Goal: Check status: Check status

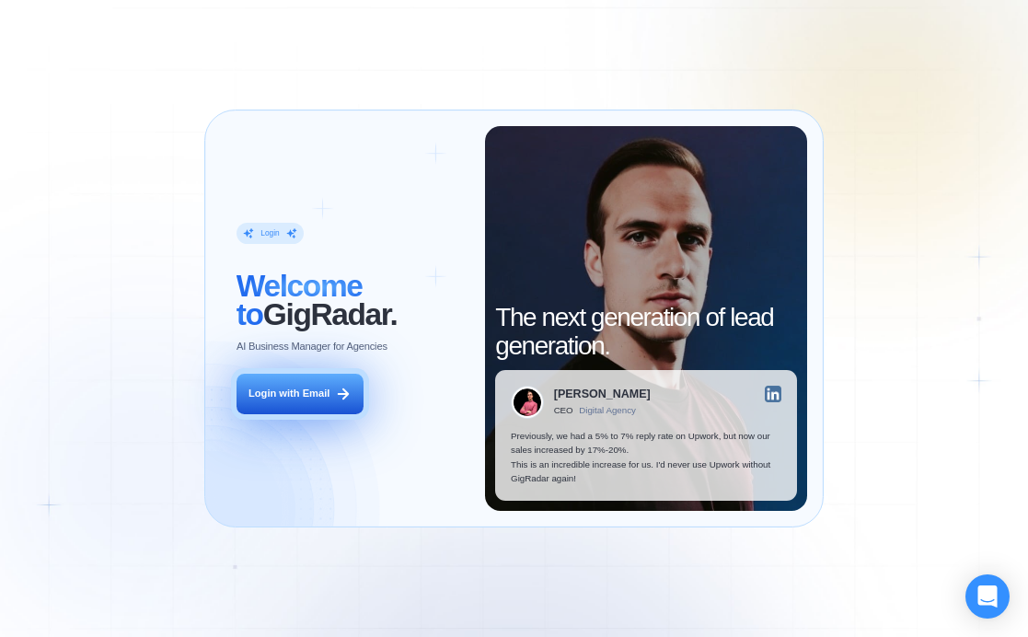
click at [330, 399] on button "Login with Email" at bounding box center [299, 393] width 127 height 40
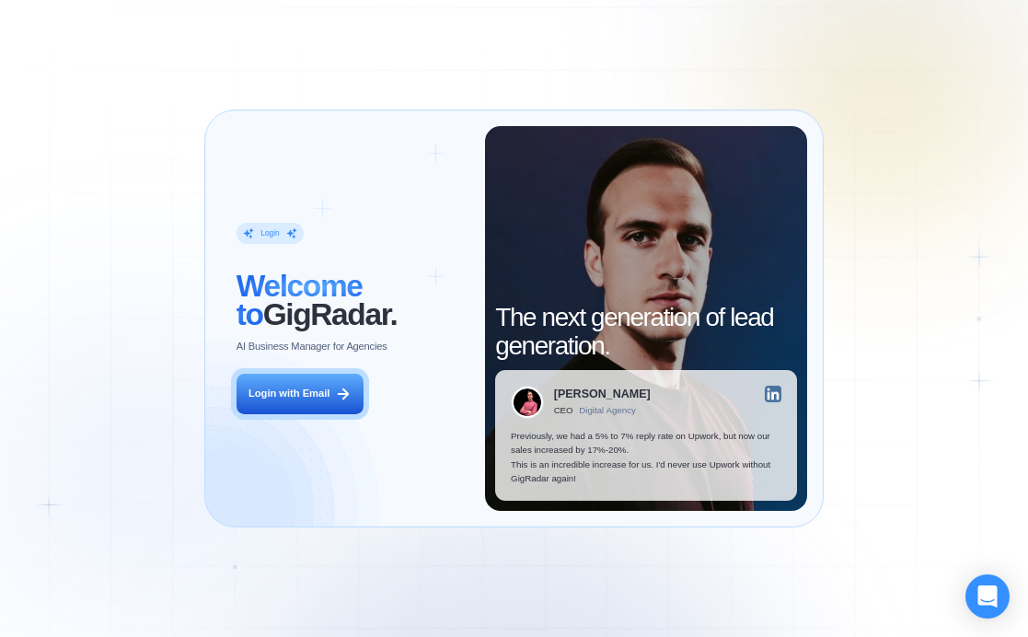
click at [899, 166] on div "Login ‍ Welcome to GigRadar. AI Business Manager for Agencies Login with Email …" at bounding box center [514, 318] width 1028 height 637
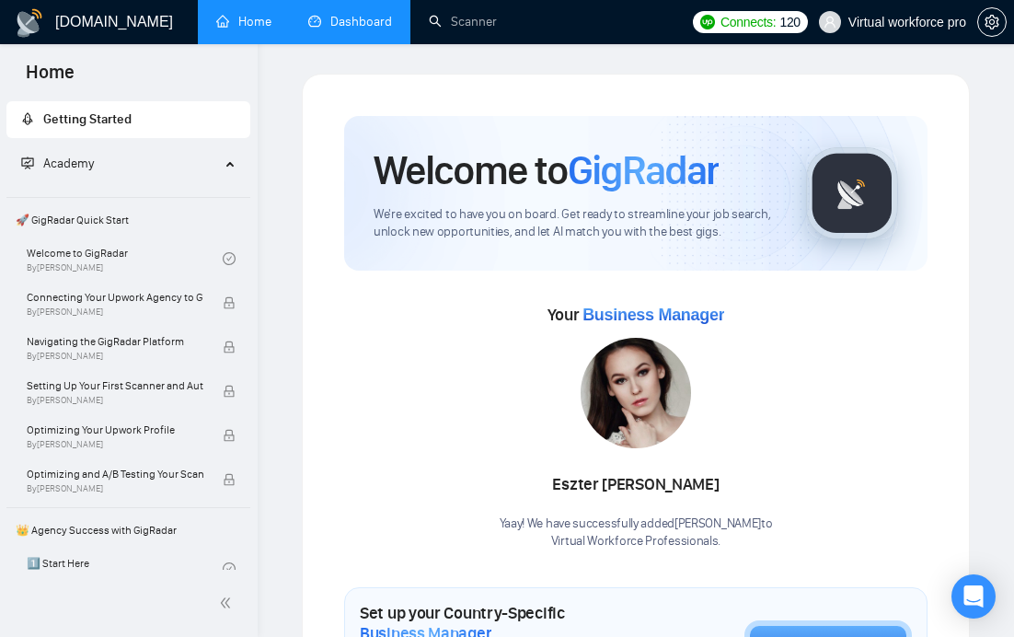
click at [355, 28] on link "Dashboard" at bounding box center [350, 22] width 84 height 16
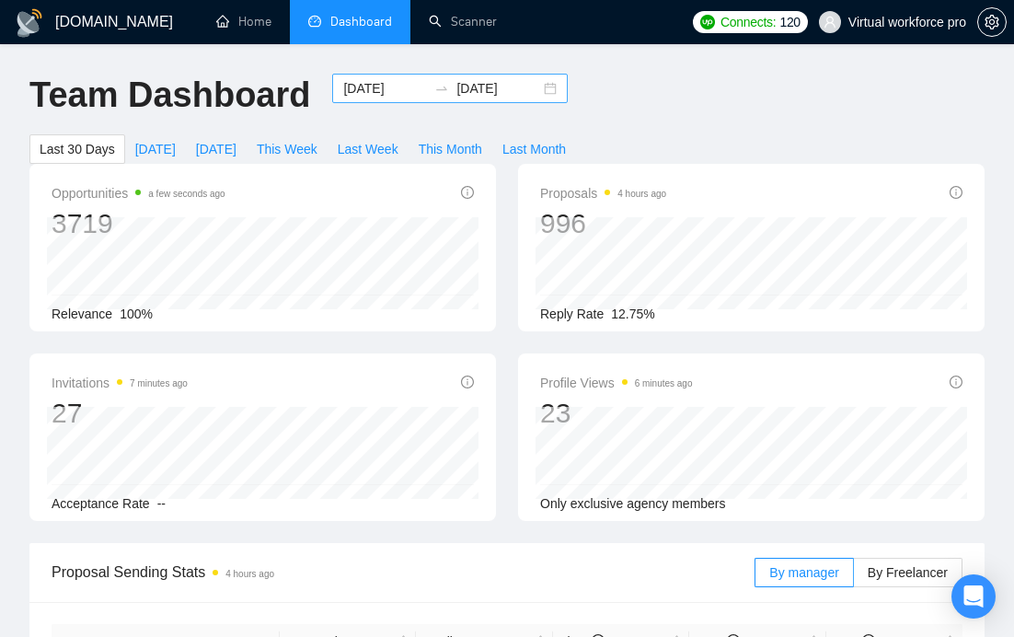
click at [364, 84] on input "[DATE]" at bounding box center [385, 88] width 84 height 20
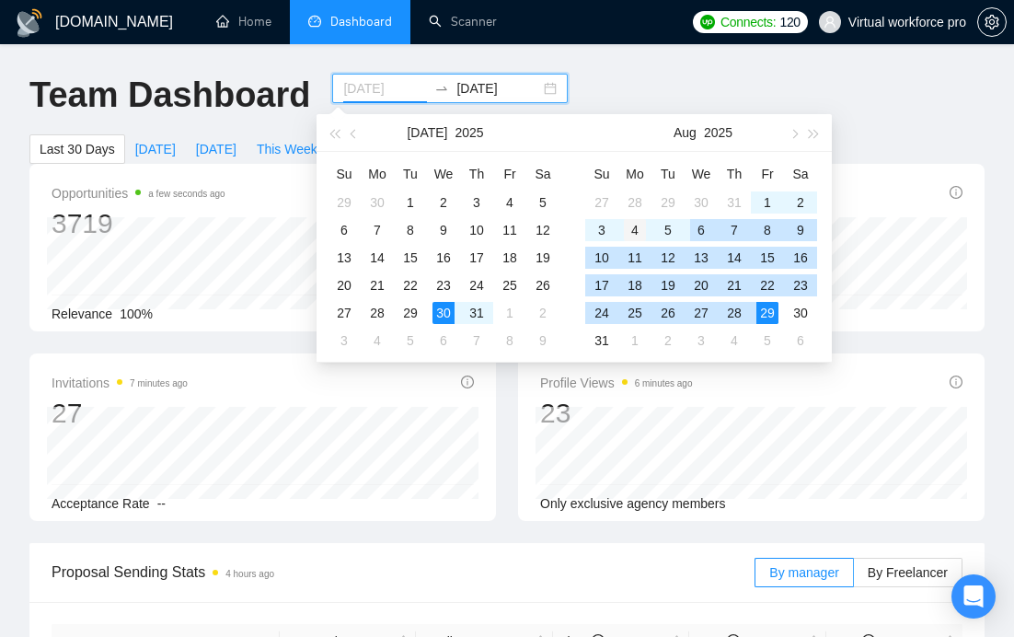
type input "[DATE]"
click at [634, 232] on div "4" at bounding box center [635, 230] width 22 height 22
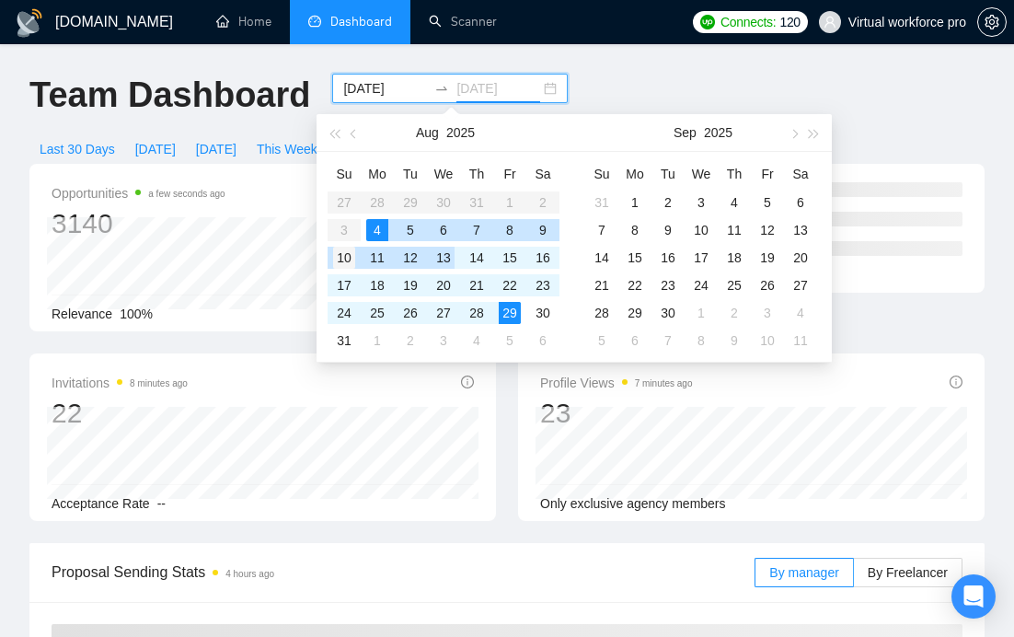
type input "[DATE]"
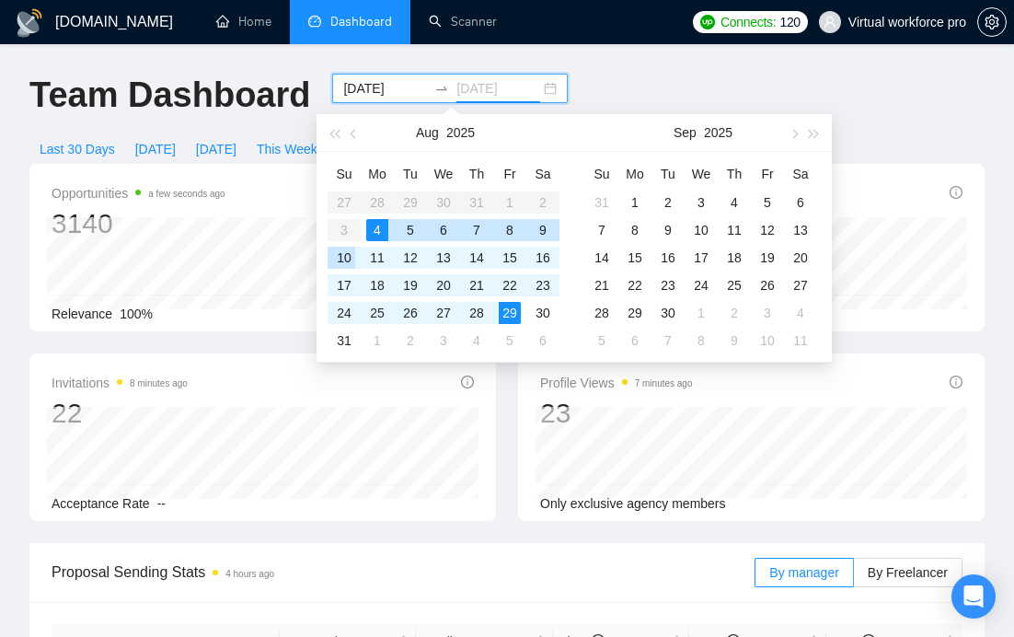
click at [345, 256] on div "10" at bounding box center [344, 258] width 22 height 22
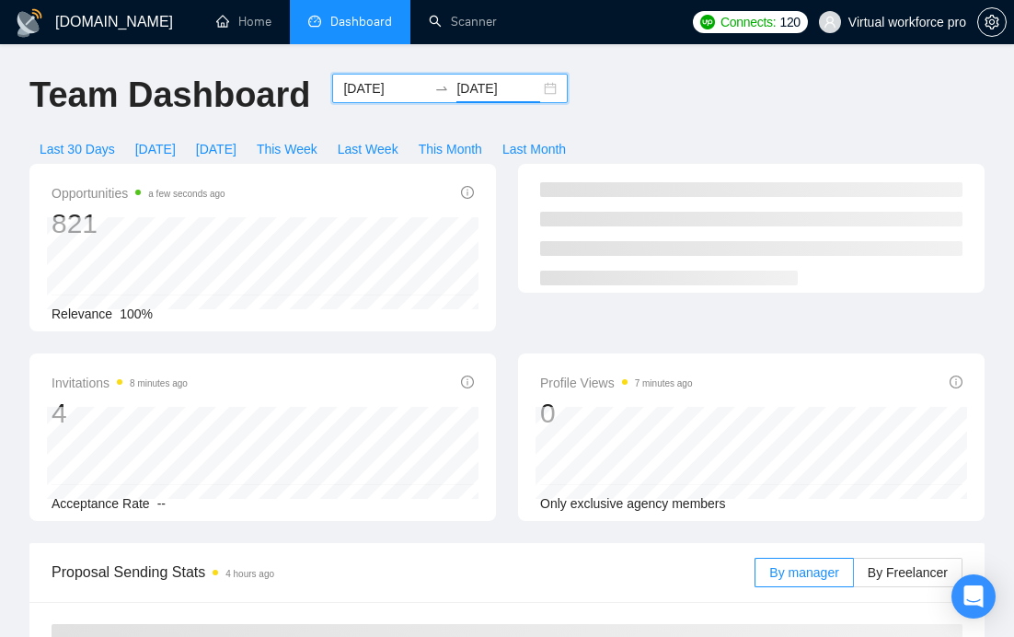
click at [671, 102] on div "Team Dashboard [DATE] [DATE] Last 30 Days [DATE] [DATE] This Week Last Week Thi…" at bounding box center [506, 119] width 977 height 90
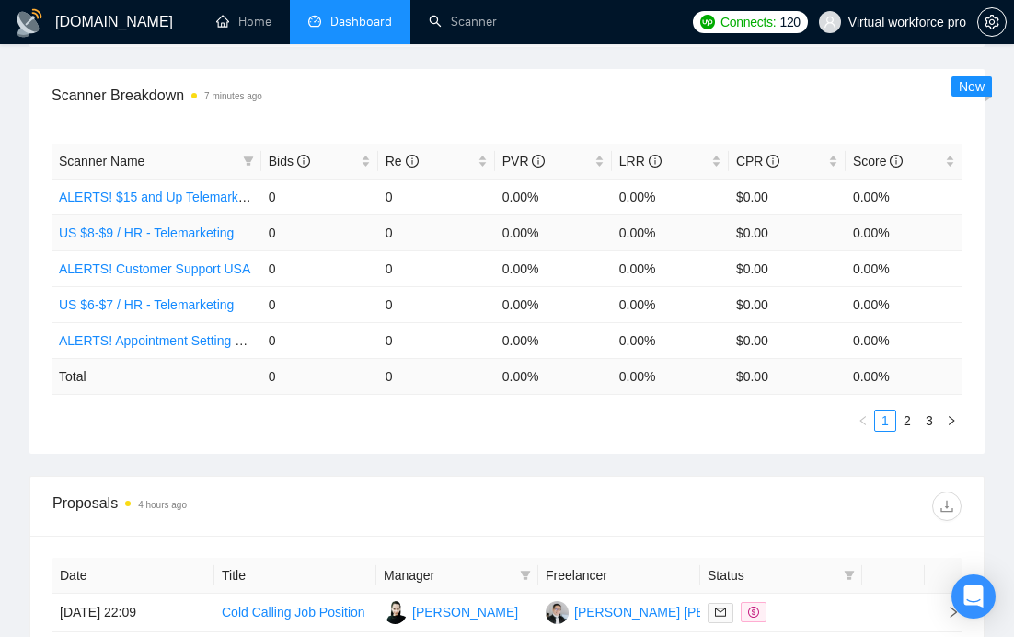
scroll to position [938, 0]
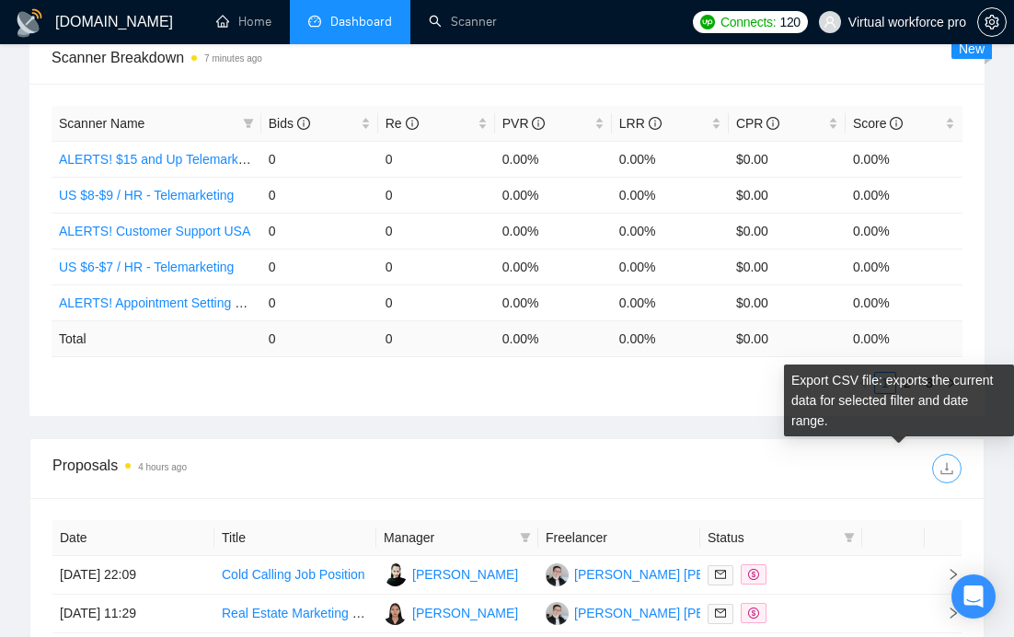
click at [950, 465] on icon "download" at bounding box center [946, 468] width 15 height 15
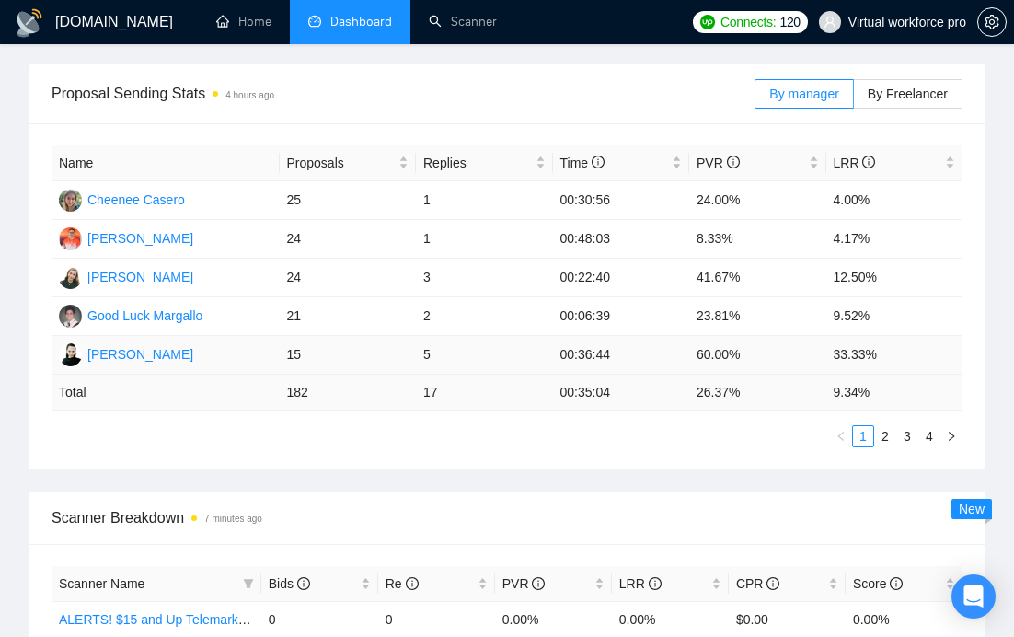
scroll to position [0, 0]
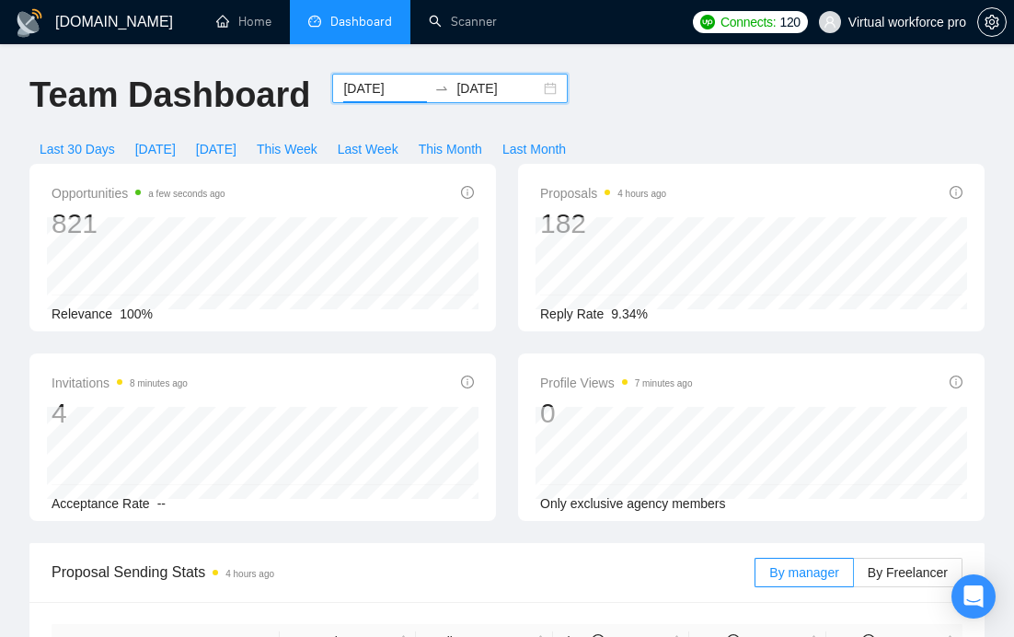
click at [361, 95] on input "[DATE]" at bounding box center [385, 88] width 84 height 20
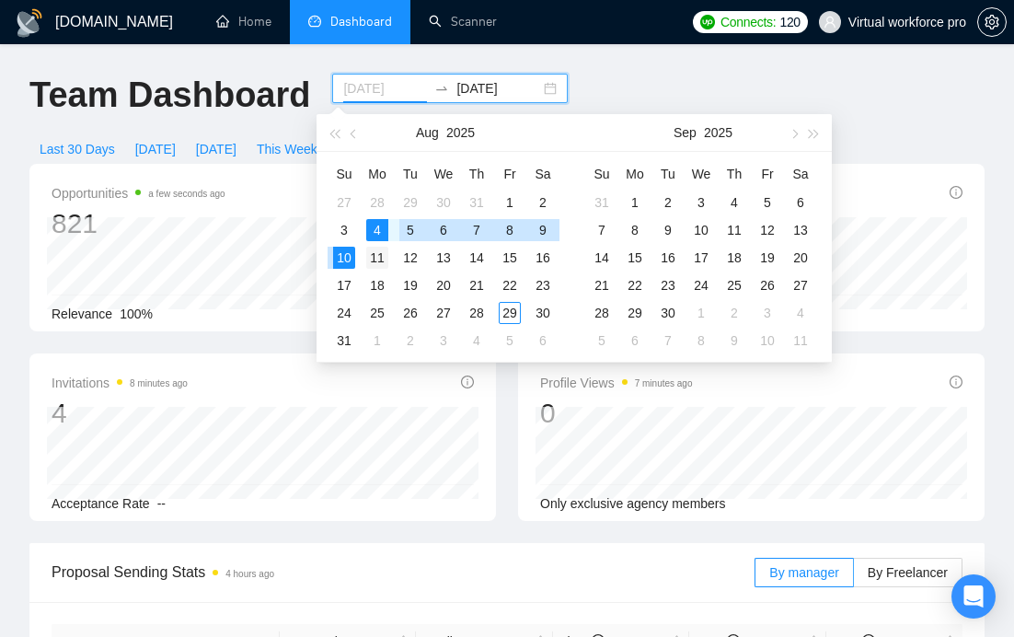
type input "[DATE]"
click at [383, 256] on div "11" at bounding box center [377, 258] width 22 height 22
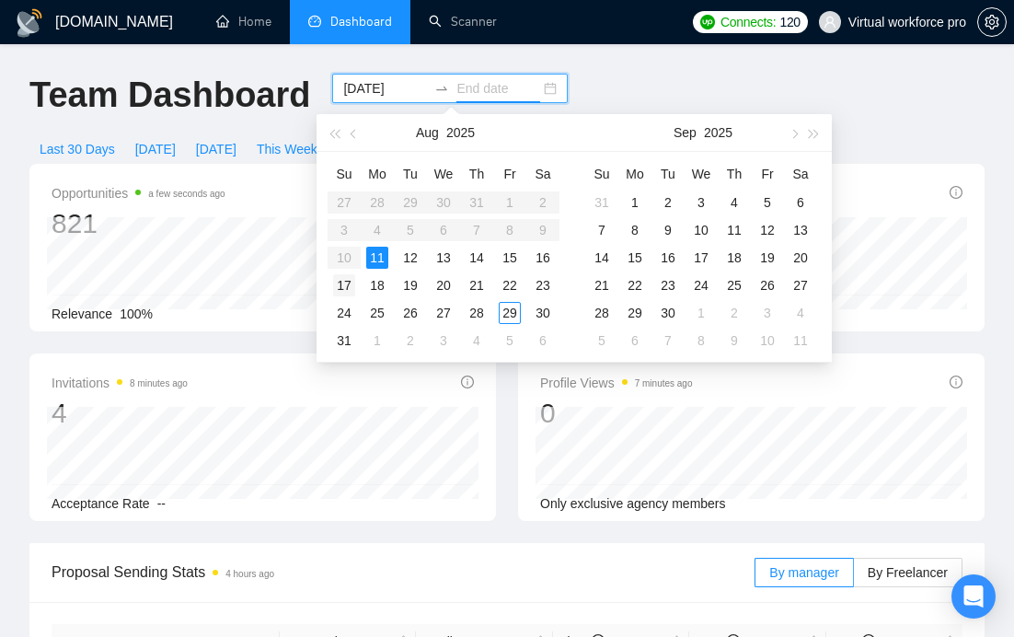
type input "[DATE]"
click at [347, 280] on div "17" at bounding box center [344, 285] width 22 height 22
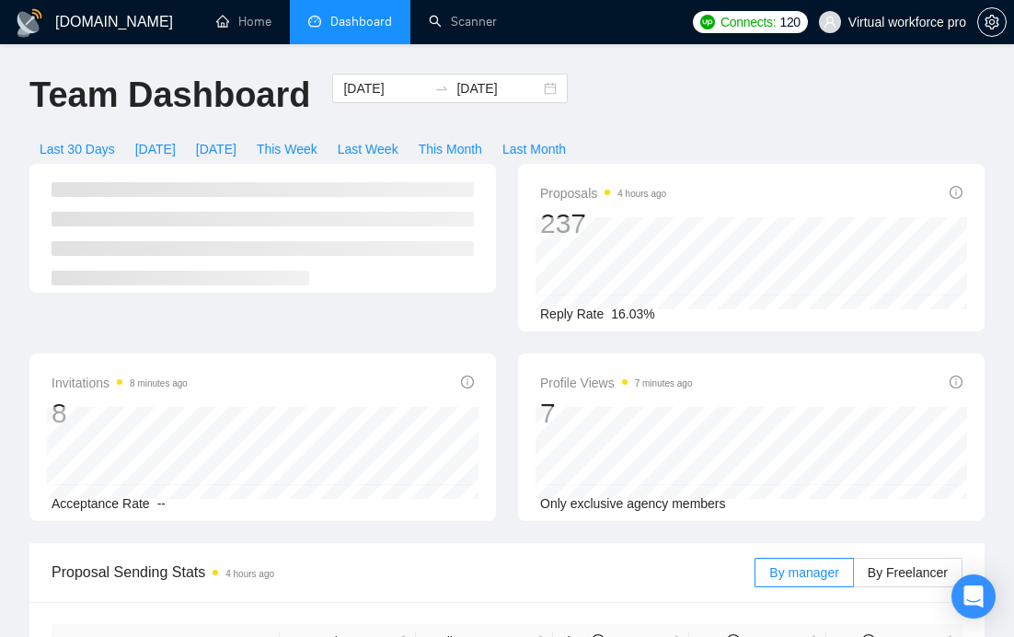
click at [636, 83] on div "Team Dashboard [DATE] [DATE] Last 30 Days [DATE] [DATE] This Week Last Week Thi…" at bounding box center [506, 119] width 977 height 90
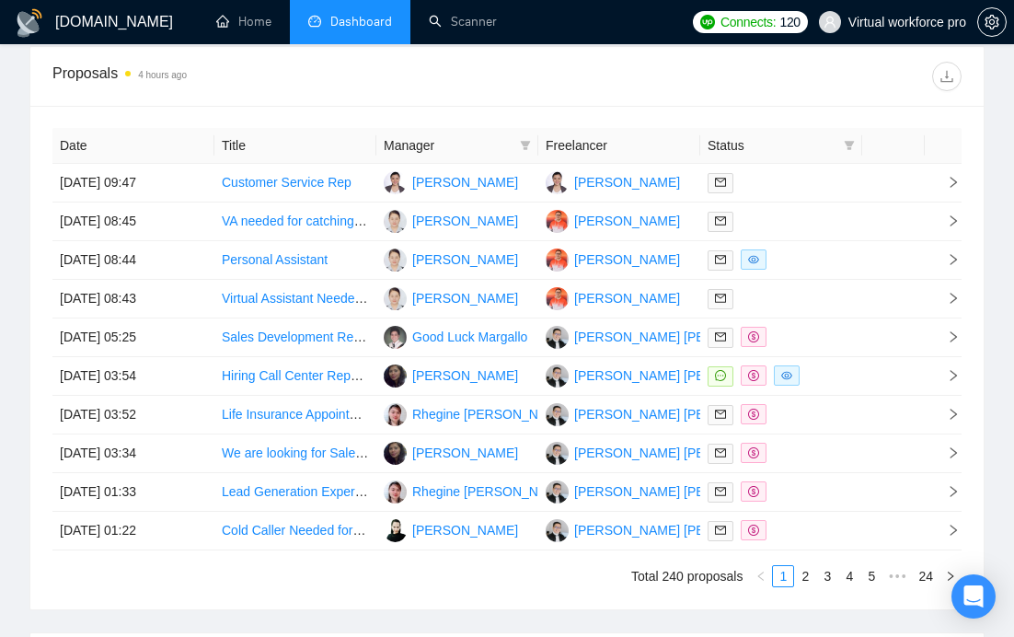
scroll to position [1318, 0]
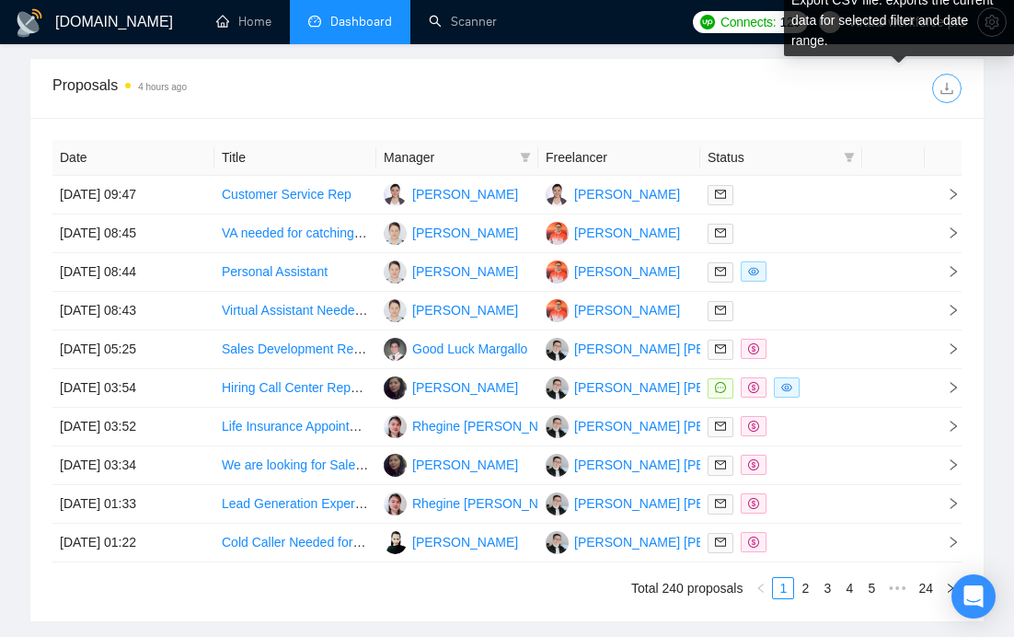
click at [944, 88] on icon "download" at bounding box center [946, 88] width 15 height 15
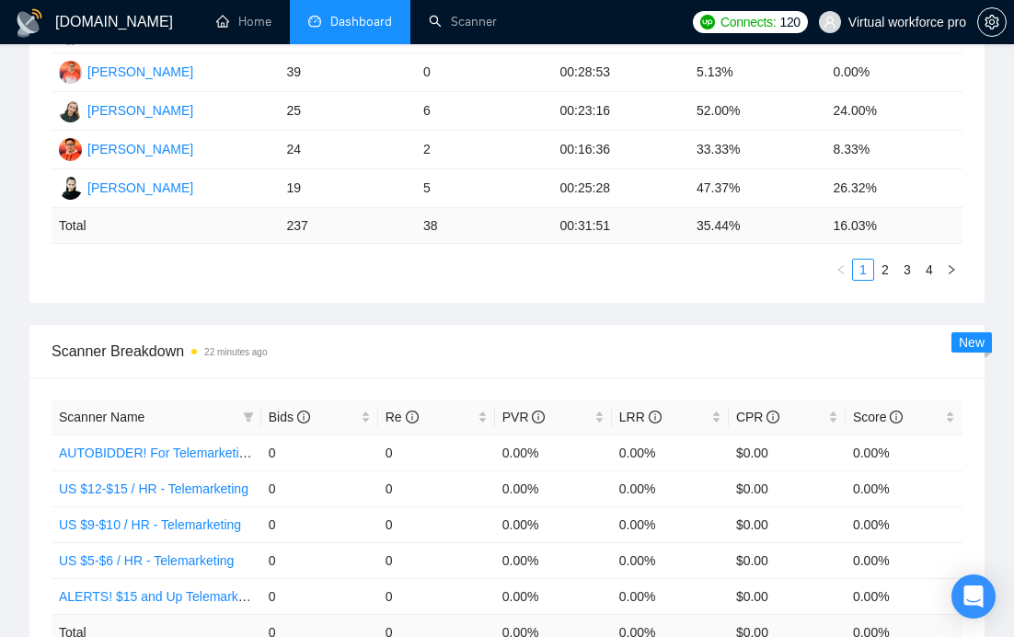
scroll to position [0, 0]
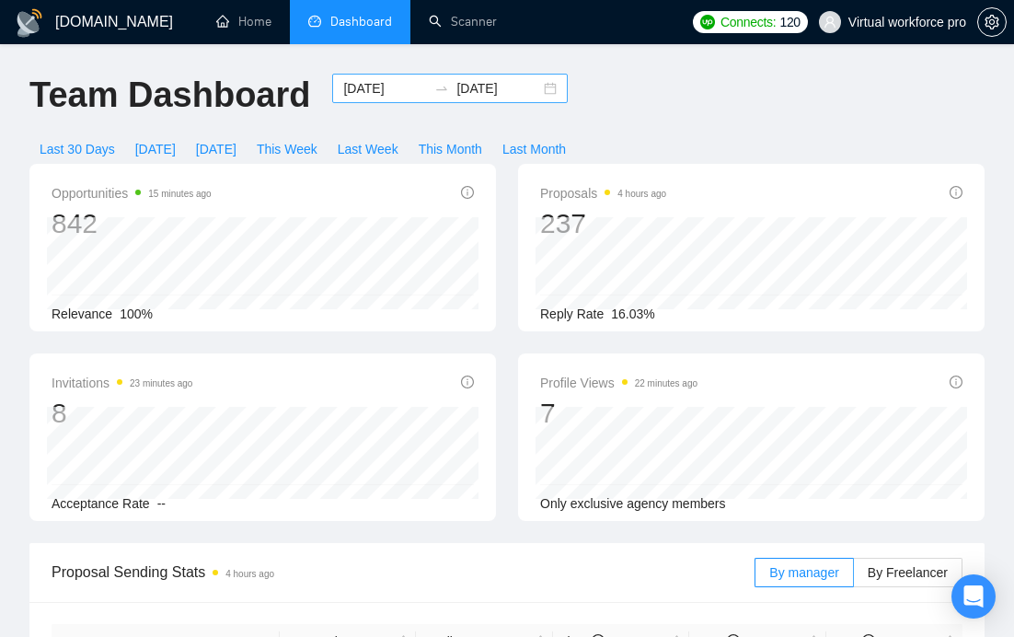
click at [377, 87] on input "[DATE]" at bounding box center [385, 88] width 84 height 20
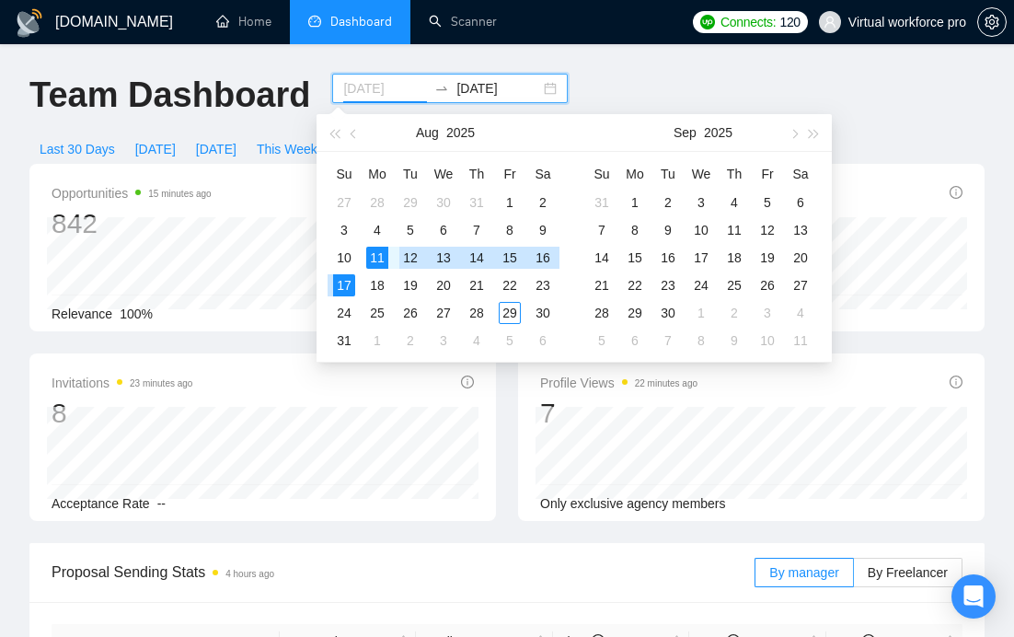
type input "[DATE]"
click at [383, 256] on div "11" at bounding box center [377, 258] width 22 height 22
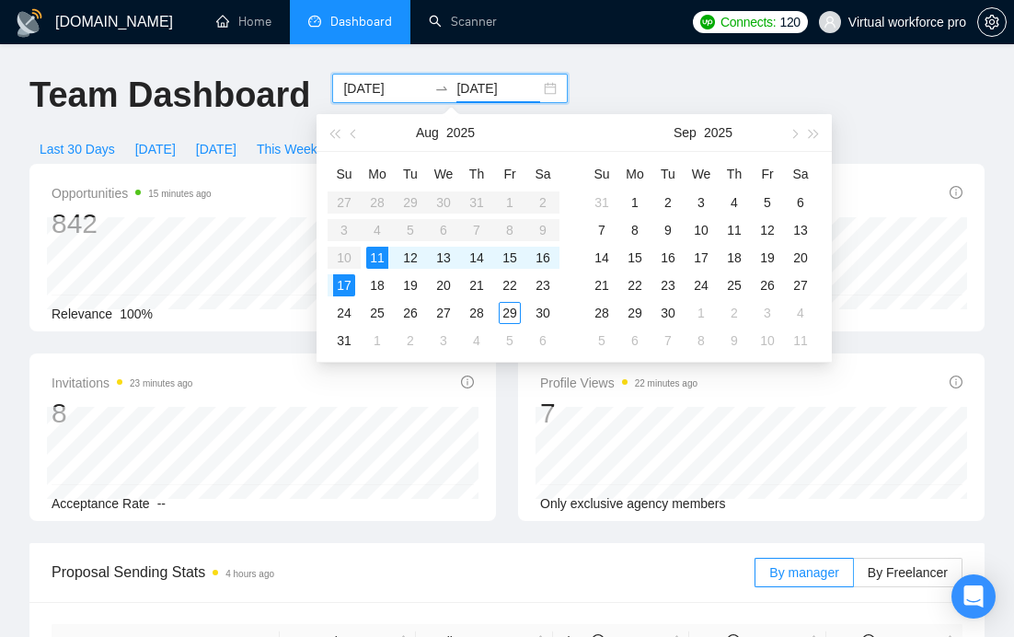
click at [560, 309] on div "Su Mo Tu We Th Fr Sa 27 28 29 30 31 1 2 3 4 5 6 7 8 9 10 11 12 13 14 15 16 17 1…" at bounding box center [445, 257] width 258 height 210
click at [449, 290] on div "20" at bounding box center [443, 285] width 22 height 22
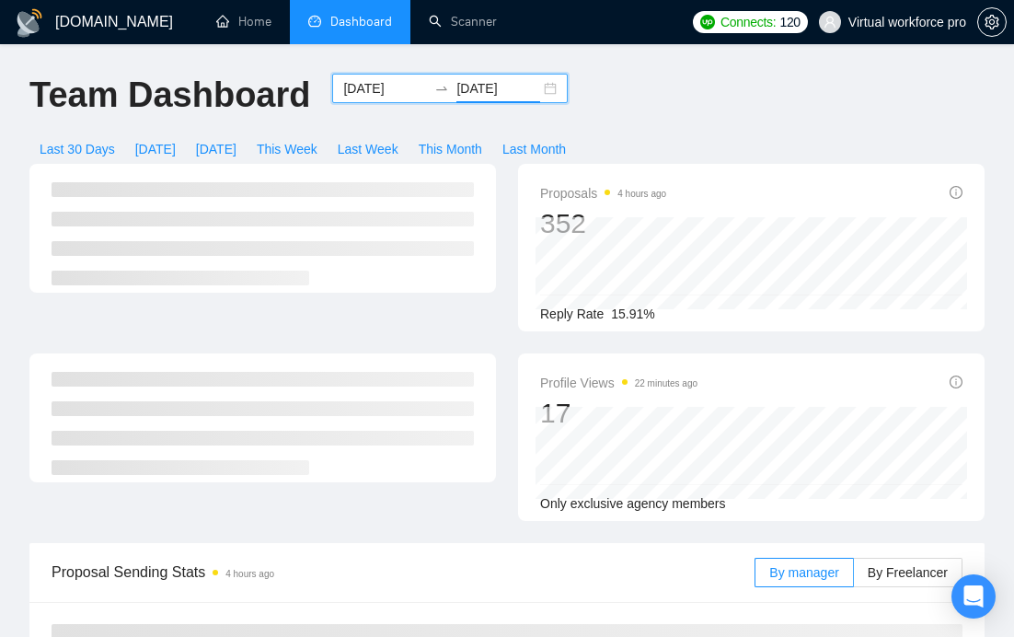
click at [470, 94] on input "[DATE]" at bounding box center [498, 88] width 84 height 20
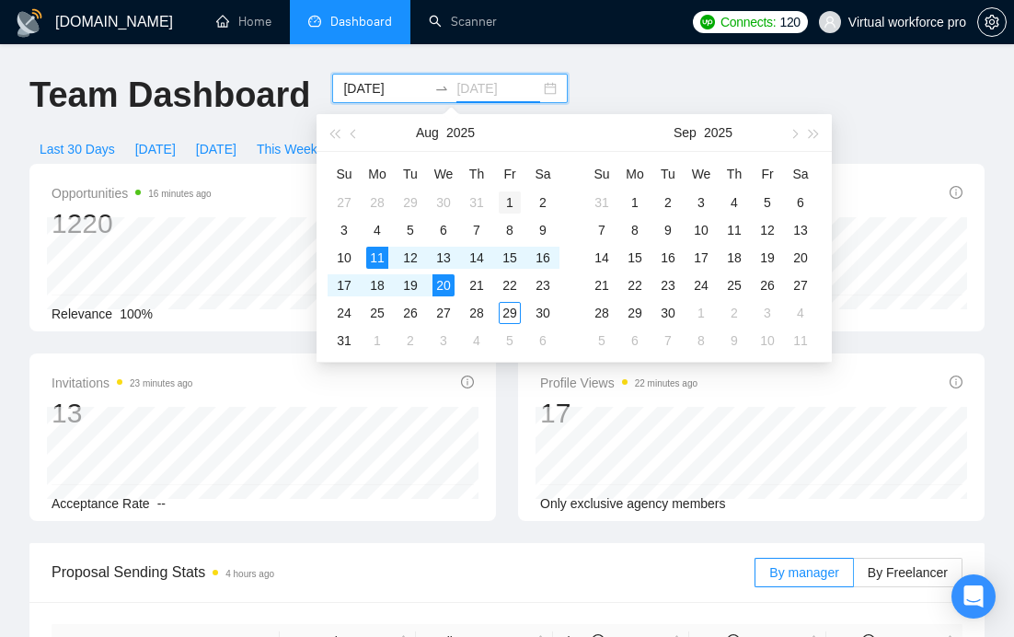
type input "[DATE]"
click at [510, 198] on div "1" at bounding box center [510, 202] width 22 height 22
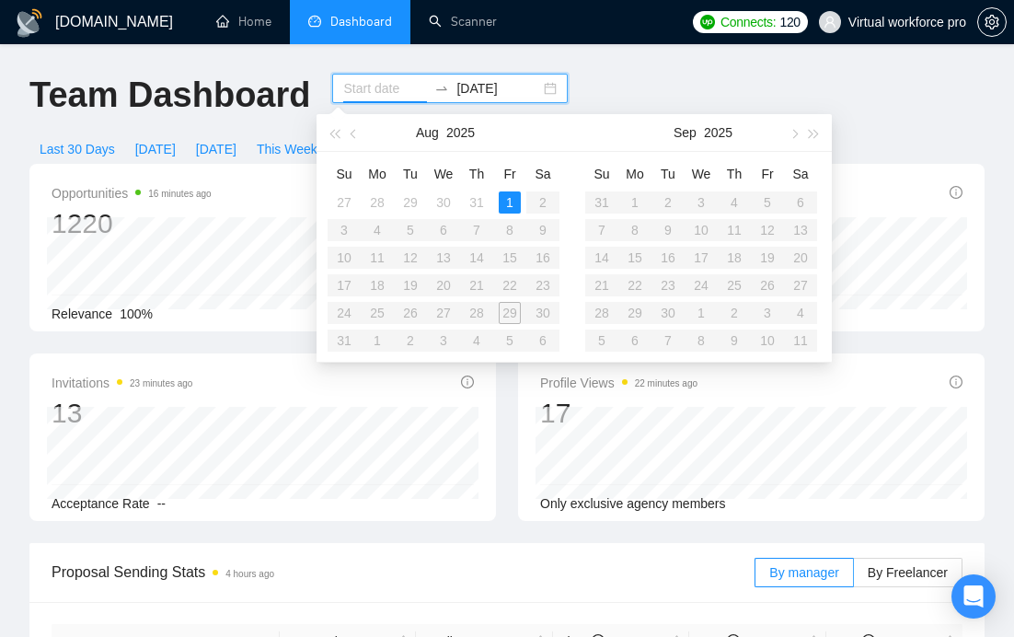
type input "[DATE]"
click at [505, 200] on div "1" at bounding box center [510, 202] width 22 height 22
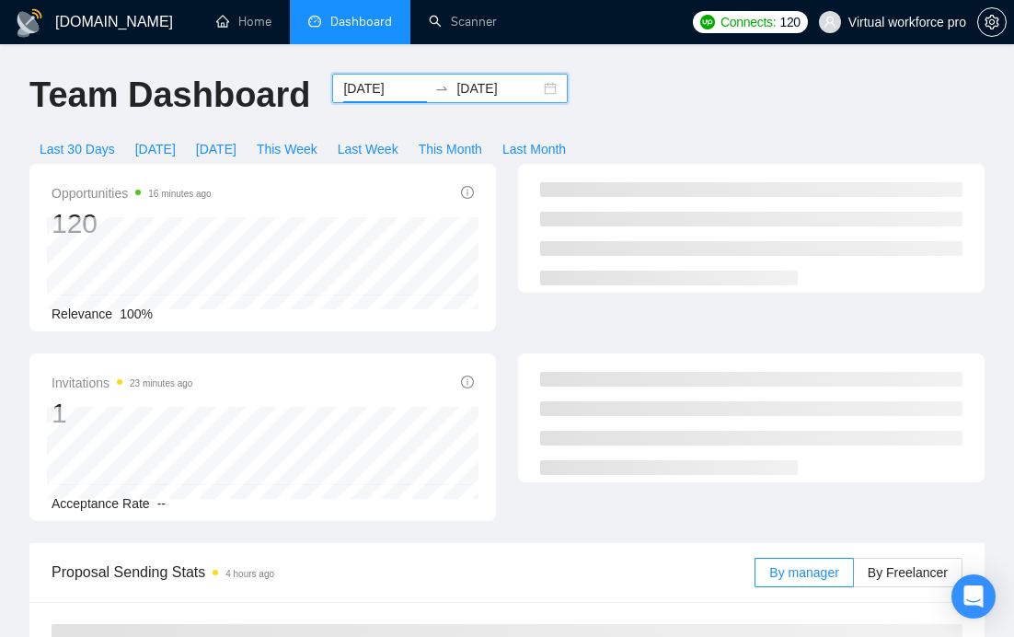
click at [531, 95] on div "[DATE] [DATE]" at bounding box center [450, 88] width 236 height 29
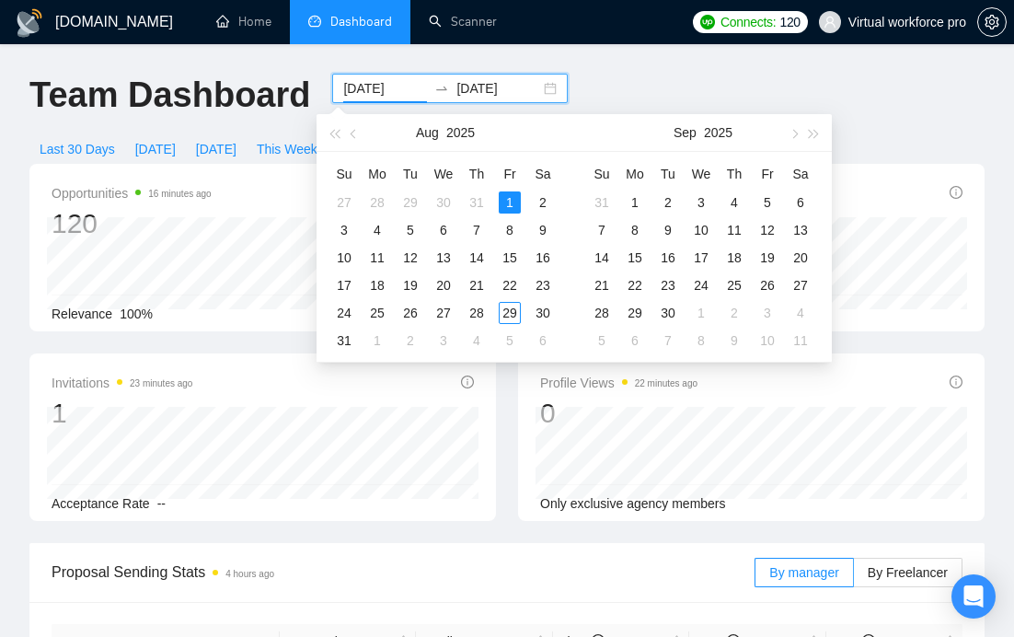
click at [537, 91] on div "[DATE] [DATE]" at bounding box center [450, 88] width 236 height 29
type input "[DATE]"
click at [510, 200] on div "1" at bounding box center [510, 202] width 22 height 22
type input "[DATE]"
click at [510, 305] on div "29" at bounding box center [510, 313] width 22 height 22
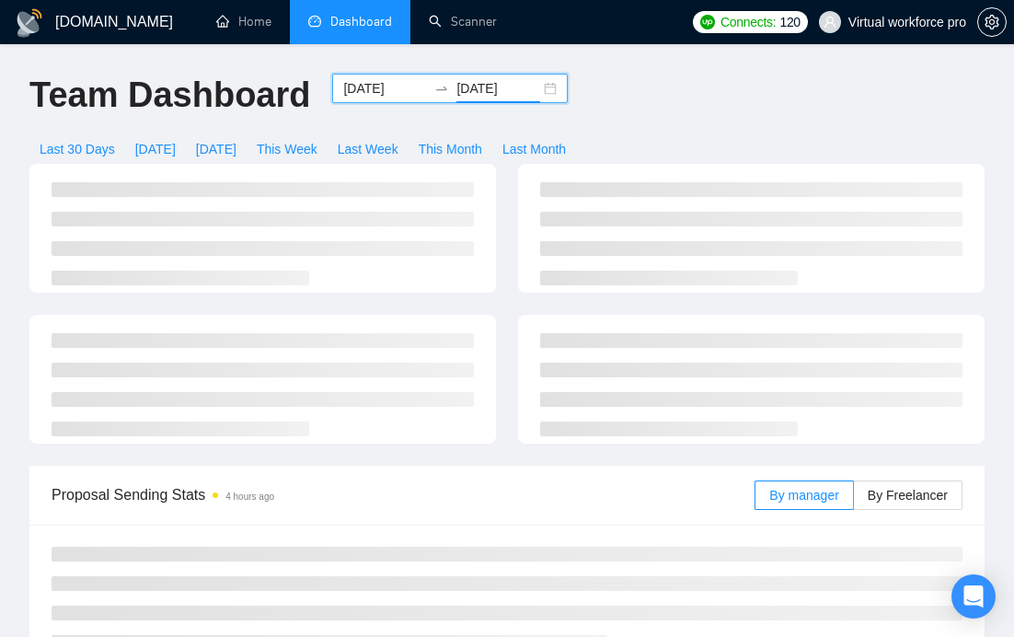
click at [635, 97] on div "Team Dashboard [DATE] [DATE] Last 30 Days [DATE] [DATE] This Week Last Week Thi…" at bounding box center [506, 119] width 977 height 90
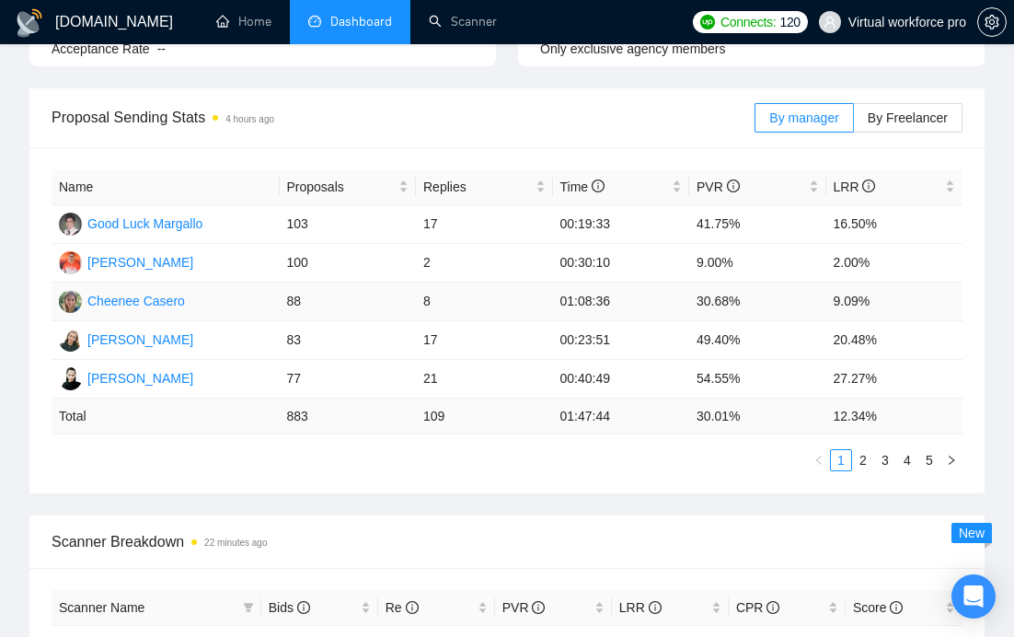
scroll to position [443, 0]
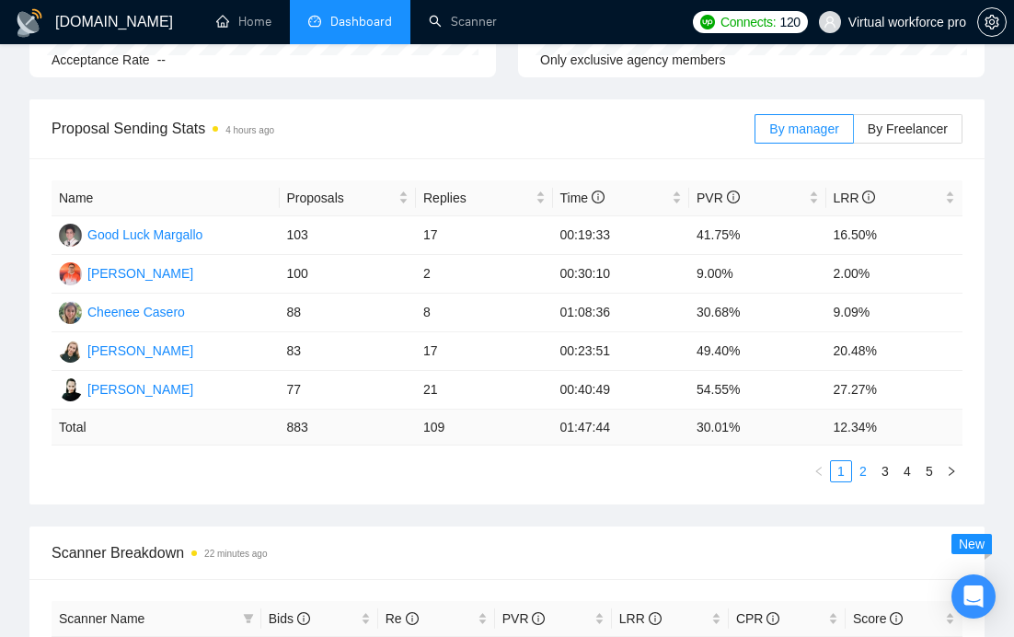
click at [868, 469] on link "2" at bounding box center [863, 471] width 20 height 20
click at [886, 469] on link "3" at bounding box center [885, 471] width 20 height 20
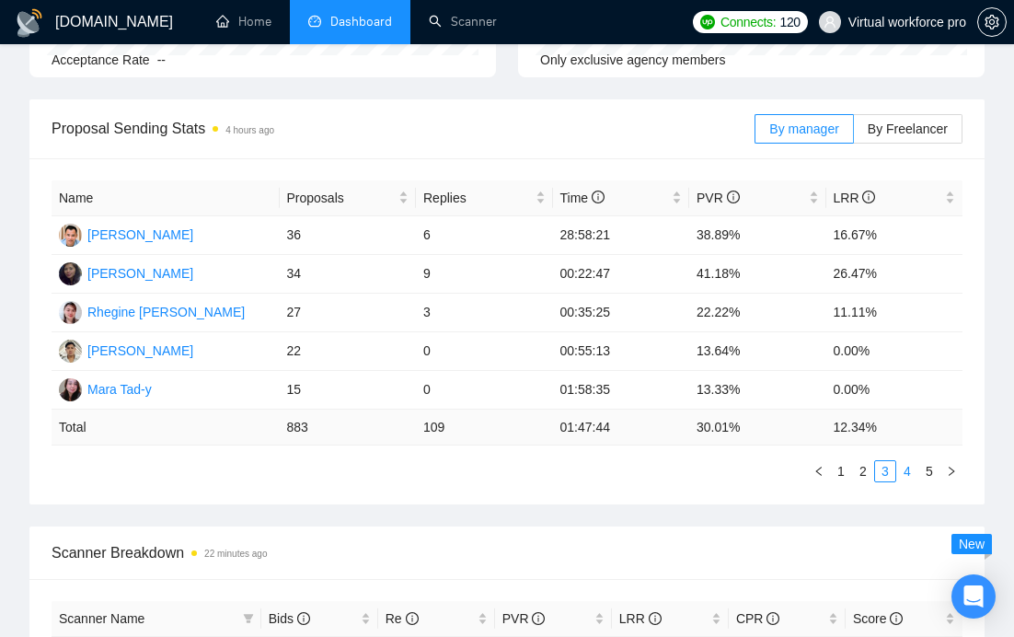
click at [902, 468] on link "4" at bounding box center [907, 471] width 20 height 20
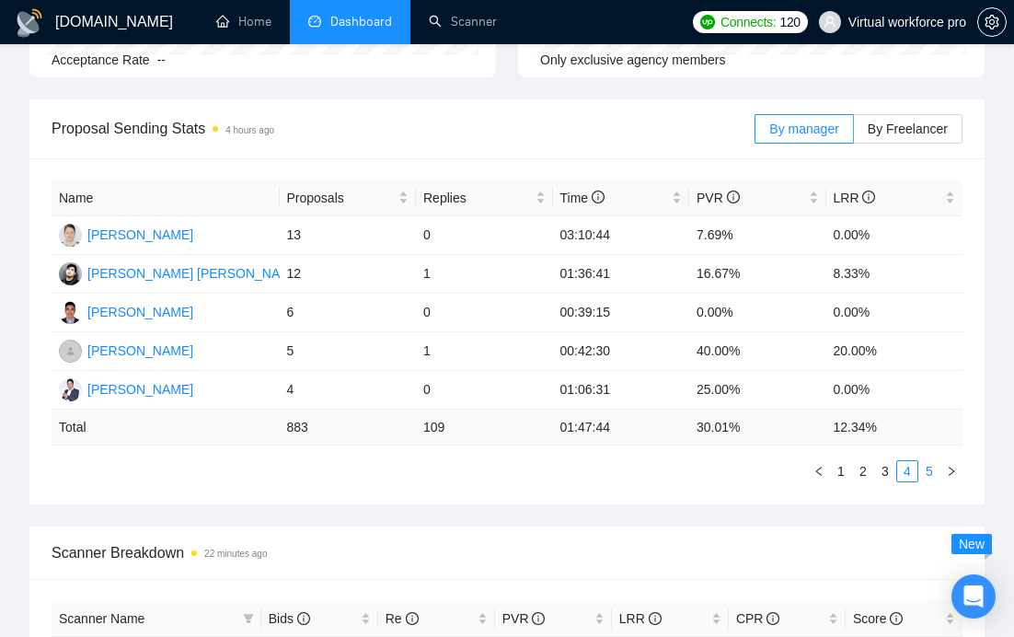
click at [924, 467] on link "5" at bounding box center [929, 471] width 20 height 20
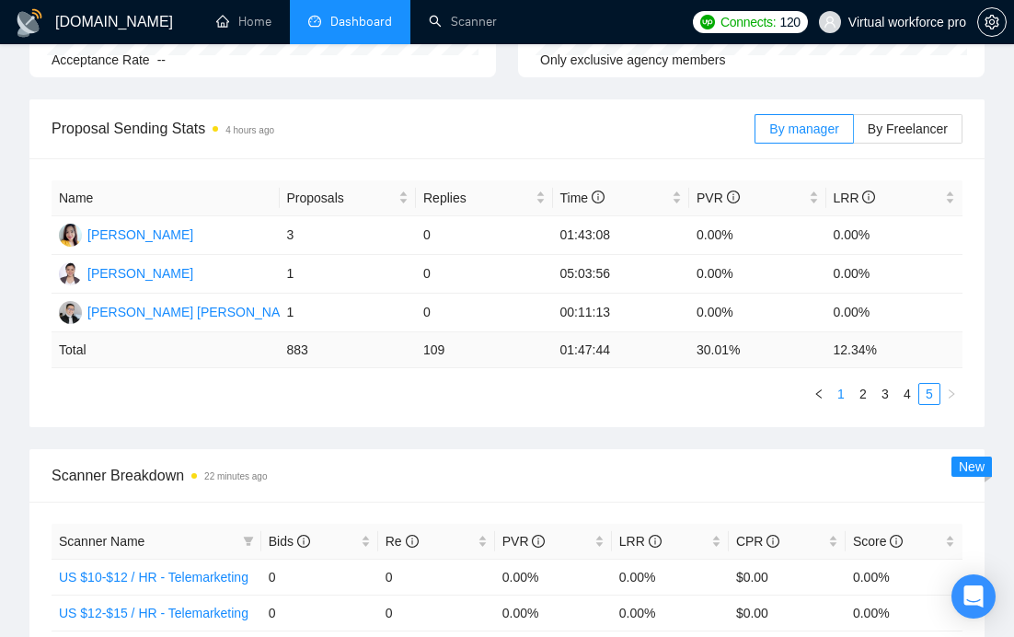
click at [841, 391] on link "1" at bounding box center [841, 394] width 20 height 20
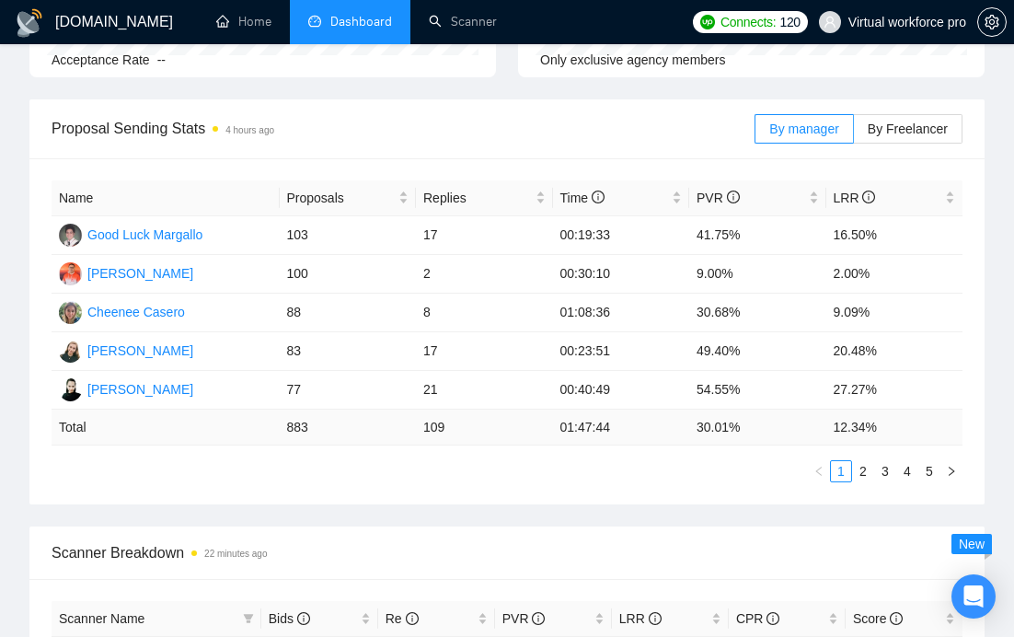
click at [199, 494] on div "Name Proposals Replies Time PVR LRR Good Luck Margallo 103 17 00:19:33 41.75% 1…" at bounding box center [506, 331] width 955 height 346
